Goal: Task Accomplishment & Management: Manage account settings

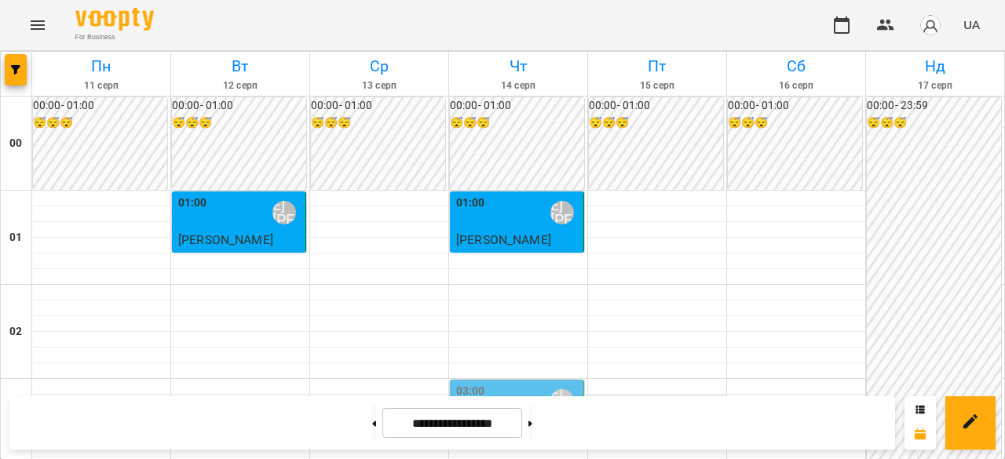
scroll to position [236, 0]
click at [555, 389] on div "[PERSON_NAME] [PERSON_NAME]" at bounding box center [562, 401] width 24 height 24
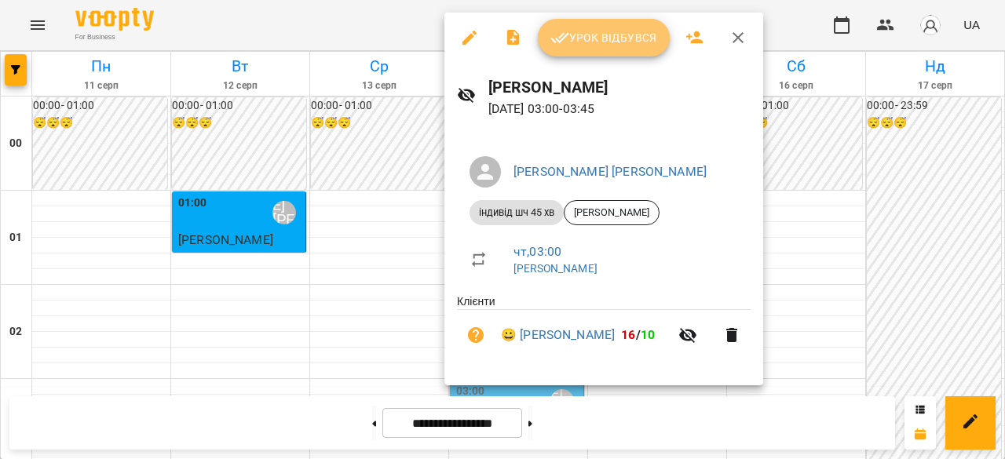
click at [611, 56] on button "Урок відбувся" at bounding box center [604, 38] width 132 height 38
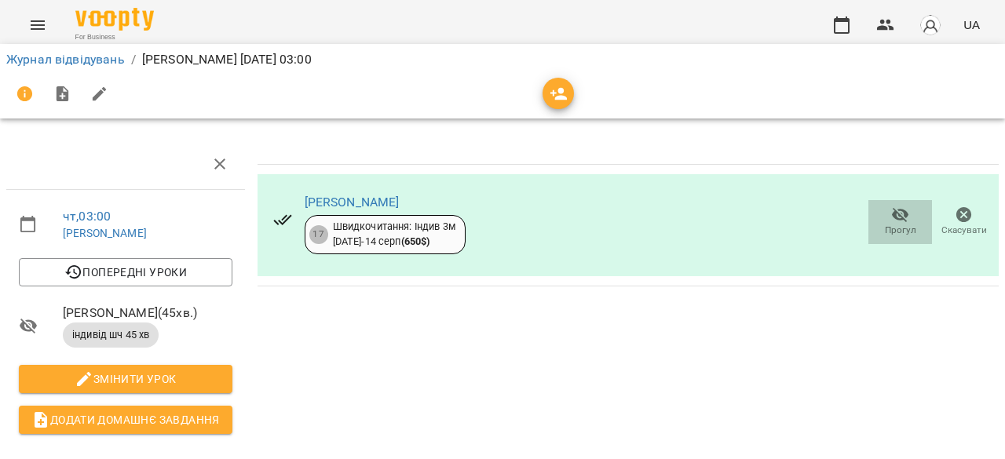
click at [885, 226] on span "Прогул" at bounding box center [900, 230] width 31 height 13
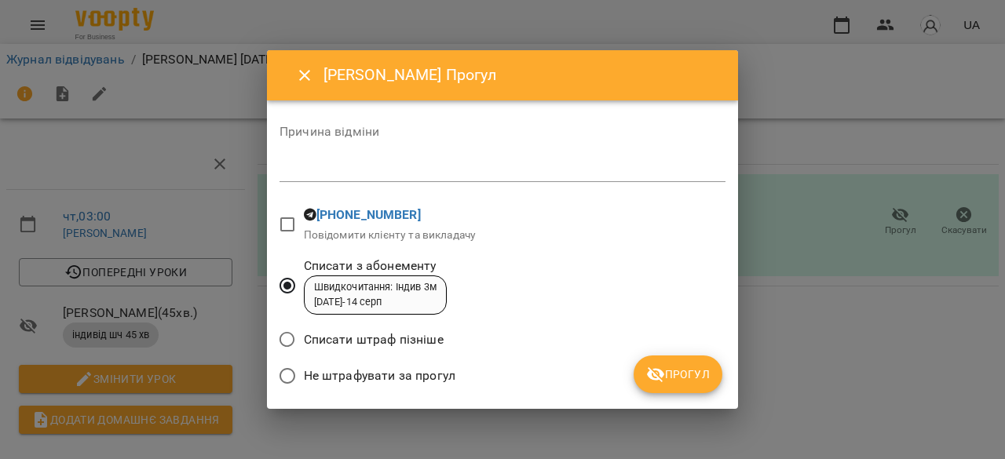
click at [691, 373] on span "Прогул" at bounding box center [678, 374] width 64 height 19
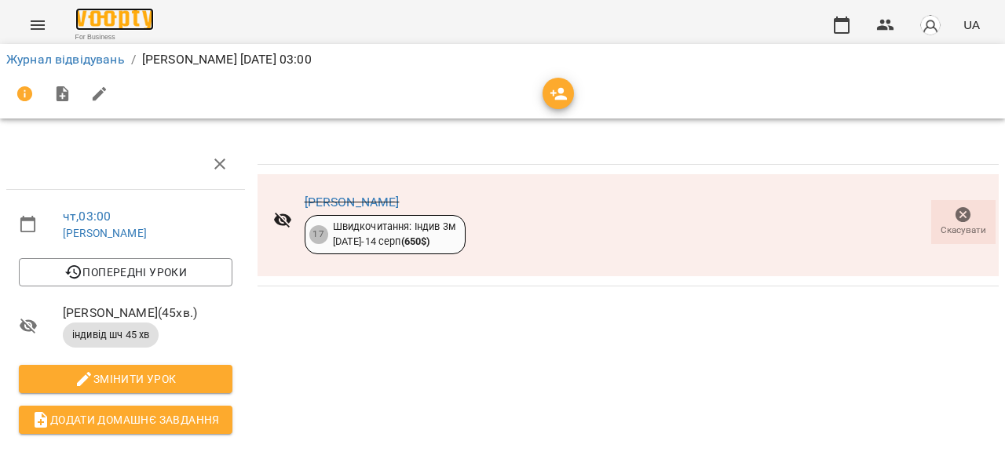
click at [116, 21] on img at bounding box center [114, 19] width 79 height 23
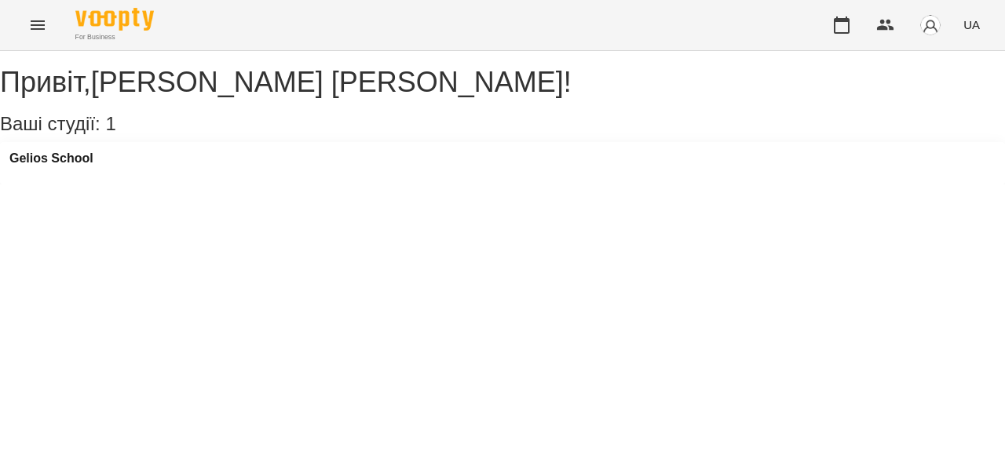
click at [46, 29] on icon "Menu" at bounding box center [37, 25] width 19 height 19
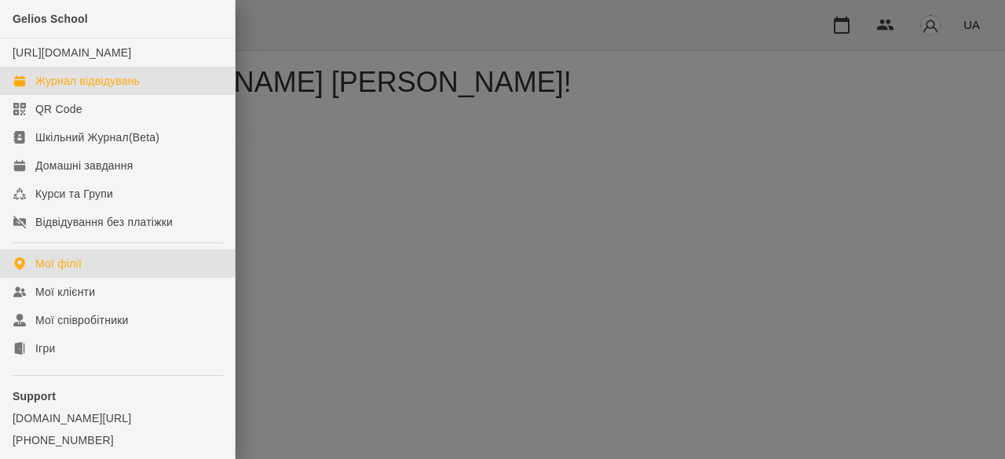
click at [86, 89] on div "Журнал відвідувань" at bounding box center [87, 81] width 104 height 16
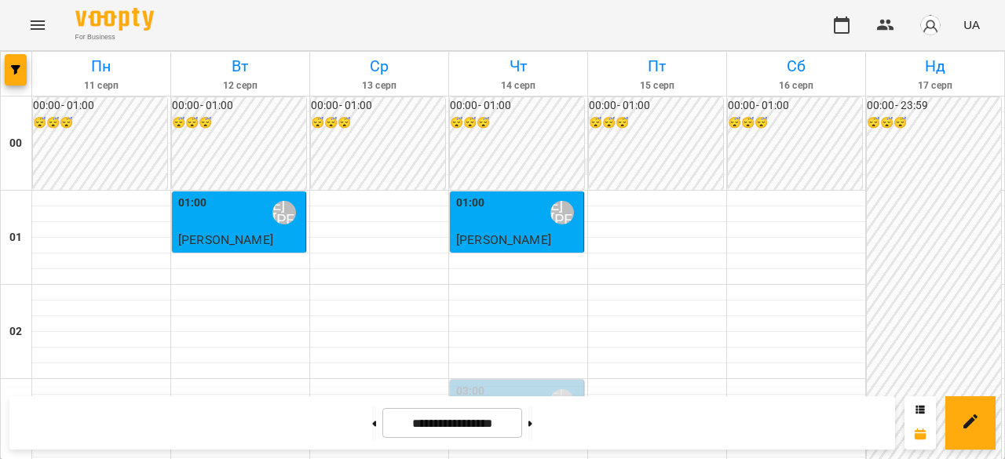
scroll to position [1967, 0]
